Goal: Check status: Check status

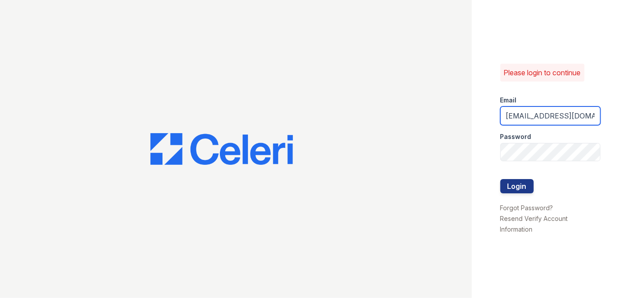
click at [587, 118] on input "[EMAIL_ADDRESS][DOMAIN_NAME]" at bounding box center [551, 115] width 100 height 19
click at [597, 113] on input "[EMAIL_ADDRESS]" at bounding box center [551, 115] width 100 height 19
type input "e"
type input "[EMAIL_ADDRESS][DOMAIN_NAME]"
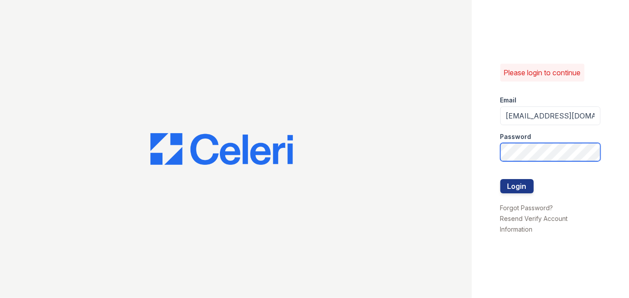
click at [501, 179] on button "Login" at bounding box center [517, 186] width 33 height 14
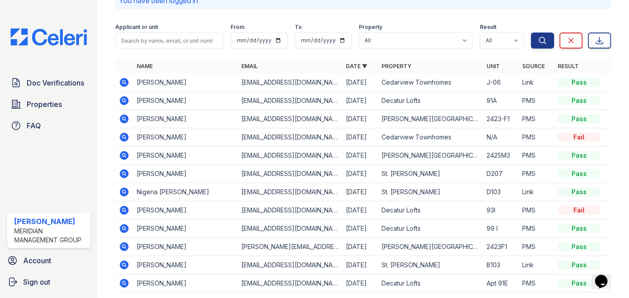
scroll to position [59, 0]
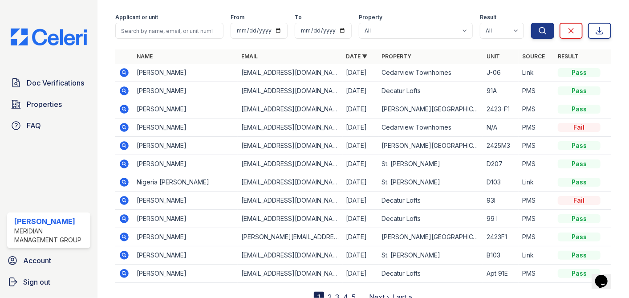
drag, startPoint x: 348, startPoint y: 54, endPoint x: 339, endPoint y: 54, distance: 8.5
click at [457, 32] on select "All Candler Village Carlton Ford Cedarview Townhomes Decatur Lofts Oak Valley S…" at bounding box center [416, 31] width 114 height 16
select select "273"
click at [359, 23] on select "All Candler Village Carlton Ford Cedarview Townhomes Decatur Lofts Oak Valley S…" at bounding box center [416, 31] width 114 height 16
click at [538, 27] on icon "submit" at bounding box center [542, 30] width 9 height 9
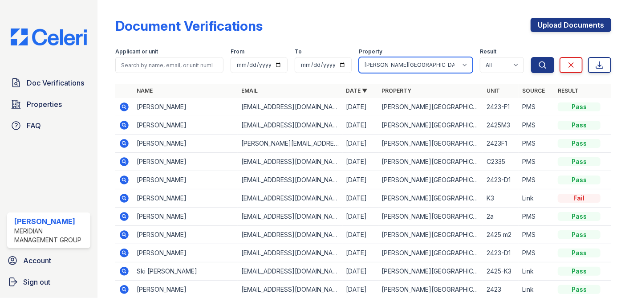
click at [455, 63] on select "All Candler Village Carlton Ford Cedarview Townhomes Decatur Lofts Oak Valley S…" at bounding box center [416, 65] width 114 height 16
select select "275"
click at [359, 57] on select "All Candler Village Carlton Ford Cedarview Townhomes Decatur Lofts Oak Valley S…" at bounding box center [416, 65] width 114 height 16
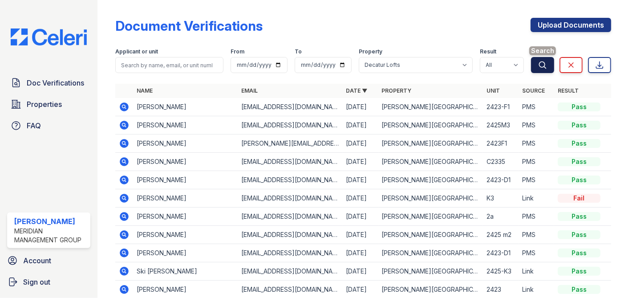
click at [538, 63] on icon "submit" at bounding box center [542, 65] width 9 height 9
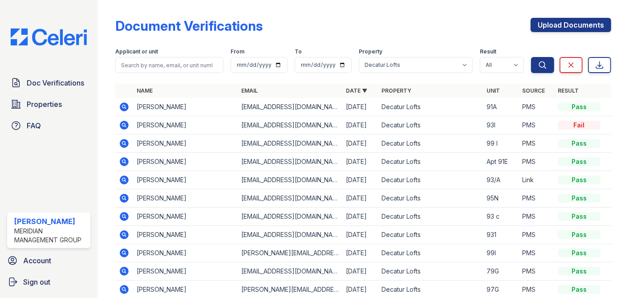
click at [387, 91] on link "Property" at bounding box center [397, 90] width 30 height 7
click at [387, 91] on link "Property ▲" at bounding box center [400, 90] width 37 height 7
click at [348, 91] on link "Date" at bounding box center [353, 90] width 15 height 7
click at [348, 91] on link "Date ▲" at bounding box center [356, 90] width 21 height 7
drag, startPoint x: 622, startPoint y: 289, endPoint x: 615, endPoint y: 293, distance: 8.4
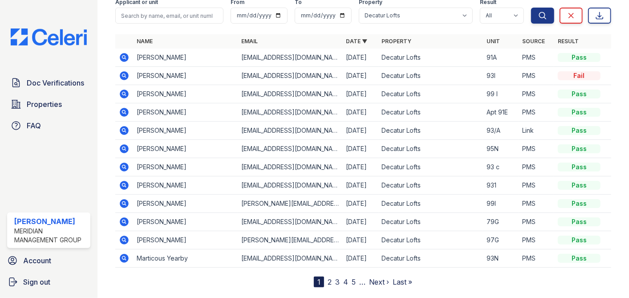
scroll to position [52, 0]
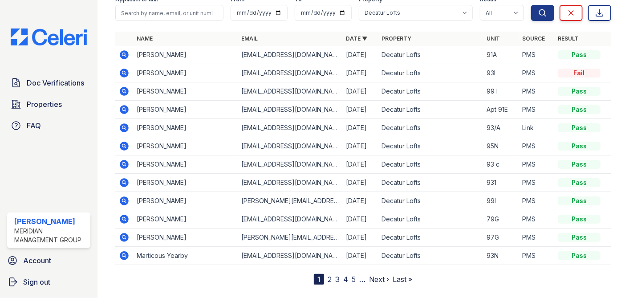
click at [347, 38] on link "Date ▼" at bounding box center [356, 38] width 21 height 7
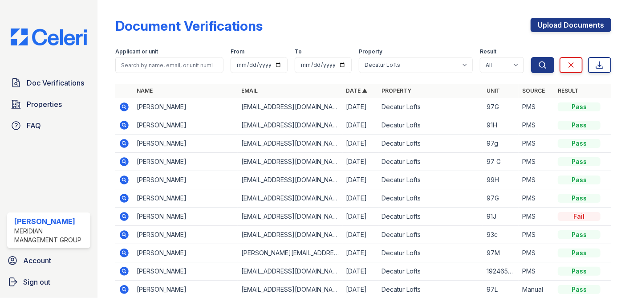
click at [354, 91] on link "Date ▲" at bounding box center [356, 90] width 21 height 7
click at [65, 73] on div "Doc Verifications Properties FAQ Latisha Reed Meridian Management Group Account…" at bounding box center [49, 149] width 98 height 298
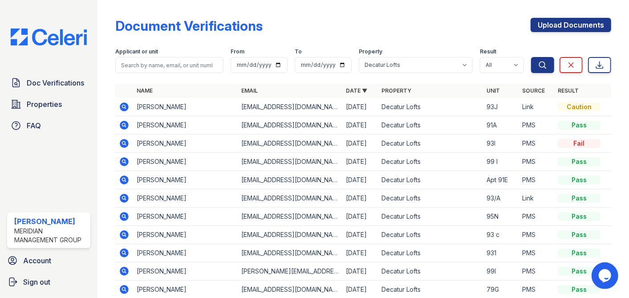
click at [128, 107] on icon at bounding box center [124, 107] width 11 height 11
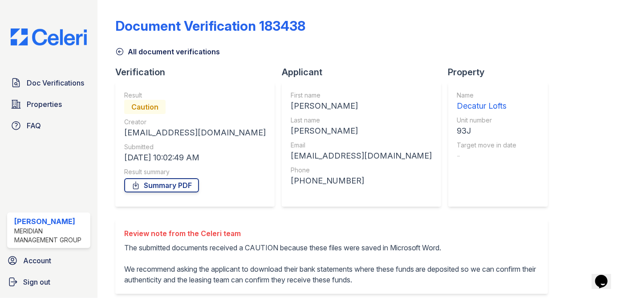
click at [148, 105] on div "Caution" at bounding box center [144, 107] width 41 height 14
click at [55, 82] on span "Doc Verifications" at bounding box center [55, 82] width 57 height 11
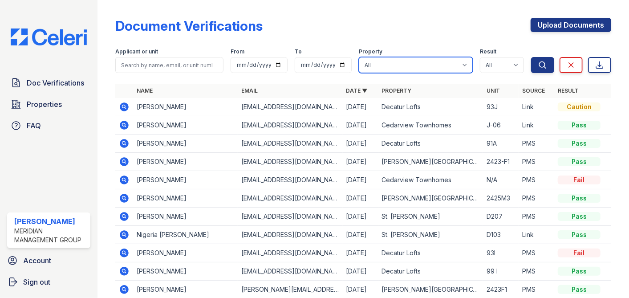
click at [456, 61] on select "All [PERSON_NAME][GEOGRAPHIC_DATA] [PERSON_NAME] [GEOGRAPHIC_DATA] [GEOGRAPHIC_…" at bounding box center [416, 65] width 114 height 16
select select "275"
click at [359, 57] on select "All [PERSON_NAME][GEOGRAPHIC_DATA] [PERSON_NAME] [GEOGRAPHIC_DATA] [GEOGRAPHIC_…" at bounding box center [416, 65] width 114 height 16
